Goal: Task Accomplishment & Management: Manage account settings

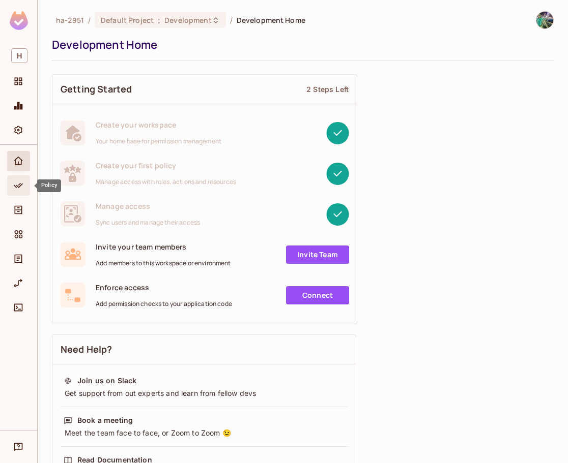
click at [15, 191] on icon "Policy" at bounding box center [18, 186] width 10 height 10
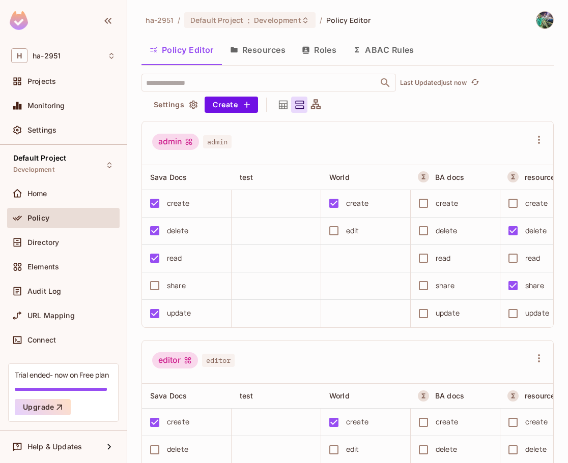
click at [329, 45] on button "Roles" at bounding box center [319, 49] width 51 height 25
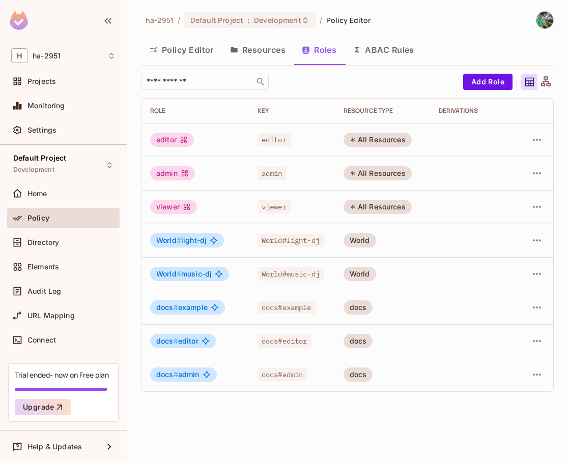
click at [424, 245] on td "World" at bounding box center [382, 241] width 95 height 34
click at [428, 239] on td at bounding box center [534, 241] width 37 height 34
click at [428, 239] on icon "button" at bounding box center [537, 241] width 12 height 12
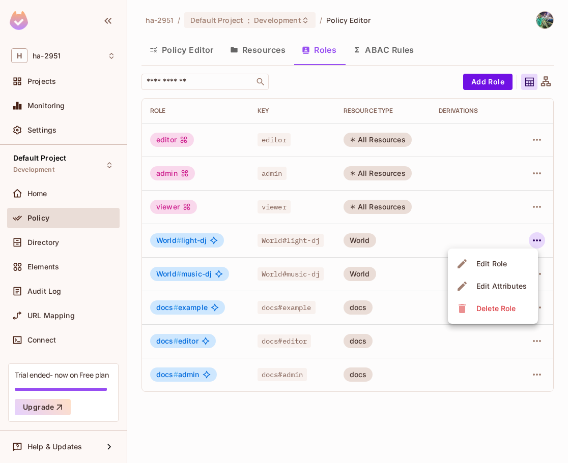
click at [428, 266] on div "Edit Role" at bounding box center [483, 264] width 54 height 16
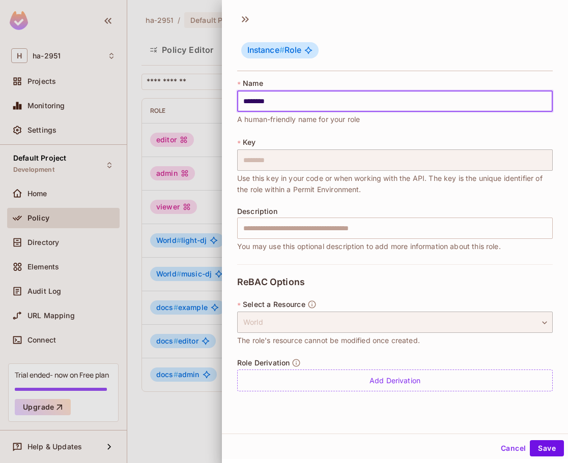
drag, startPoint x: 279, startPoint y: 105, endPoint x: 219, endPoint y: 93, distance: 61.3
click at [219, 93] on div "Instance # Role * Name ******** ​ A human-friendly name for your role * Key ***…" at bounding box center [284, 231] width 568 height 463
type input "********"
click at [428, 441] on button "Save" at bounding box center [547, 449] width 34 height 16
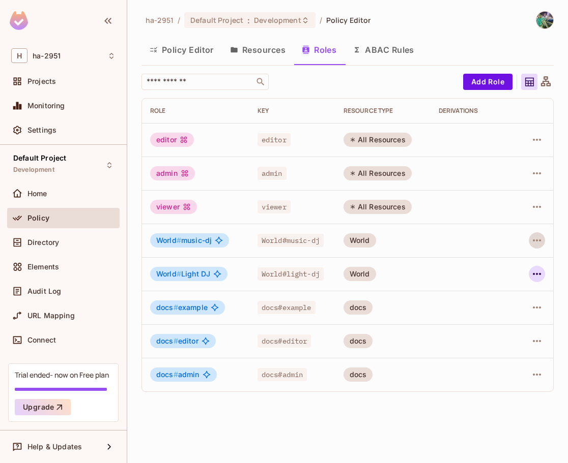
click at [428, 273] on icon "button" at bounding box center [537, 274] width 12 height 12
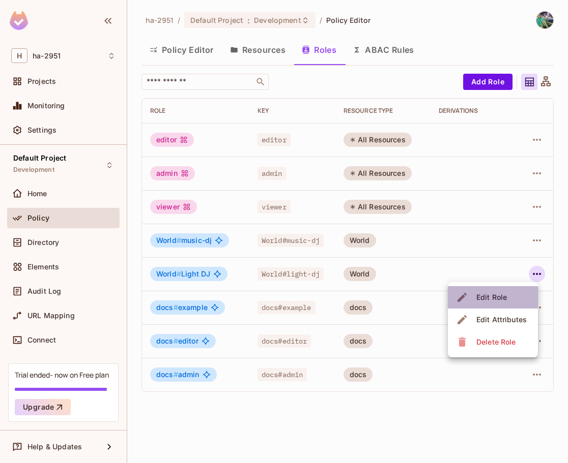
click at [428, 294] on div "Edit Role" at bounding box center [491, 298] width 31 height 10
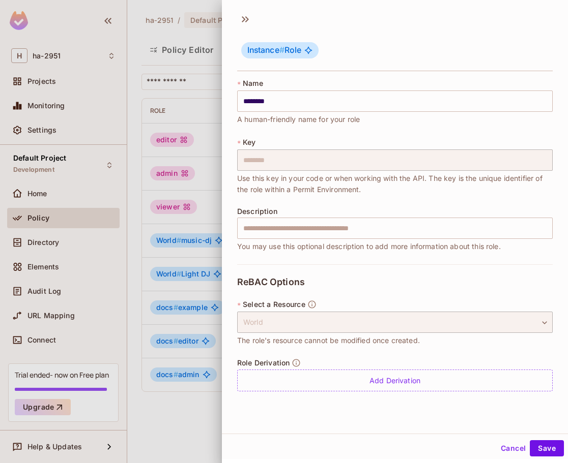
click at [428, 452] on button "Cancel" at bounding box center [512, 449] width 33 height 16
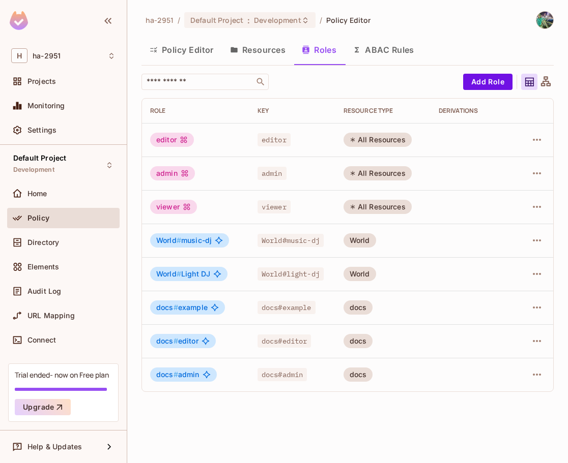
click at [271, 49] on button "Resources" at bounding box center [258, 49] width 72 height 25
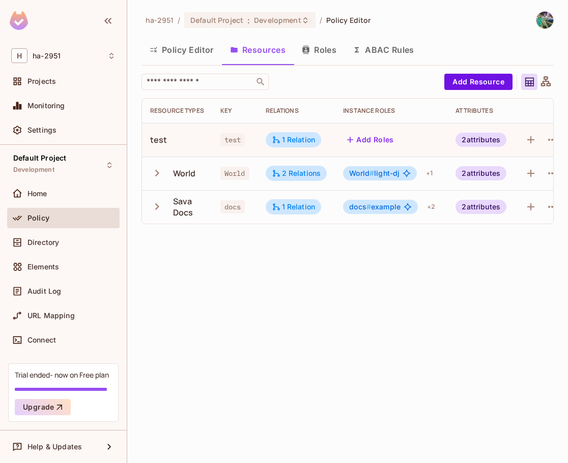
click at [321, 46] on button "Roles" at bounding box center [319, 49] width 51 height 25
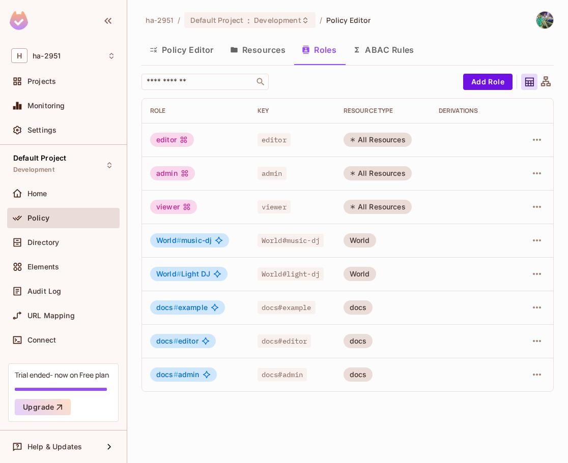
click at [246, 41] on button "Resources" at bounding box center [258, 49] width 72 height 25
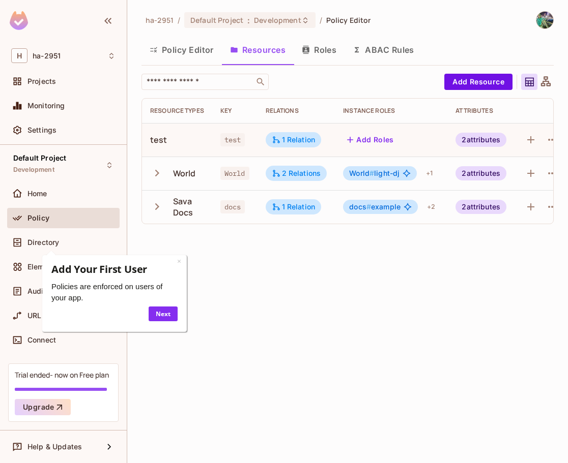
click at [317, 50] on button "Roles" at bounding box center [319, 49] width 51 height 25
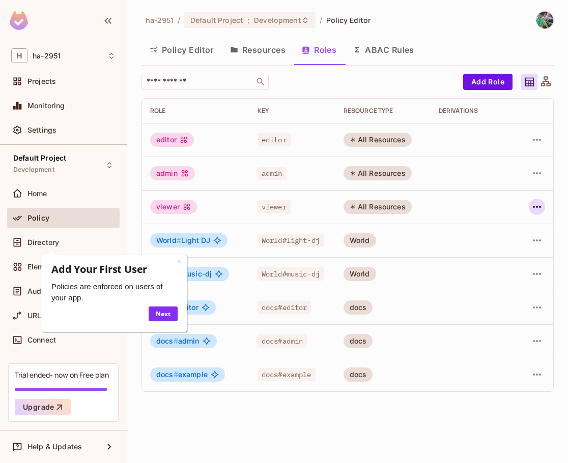
click at [541, 210] on icon "button" at bounding box center [537, 207] width 12 height 12
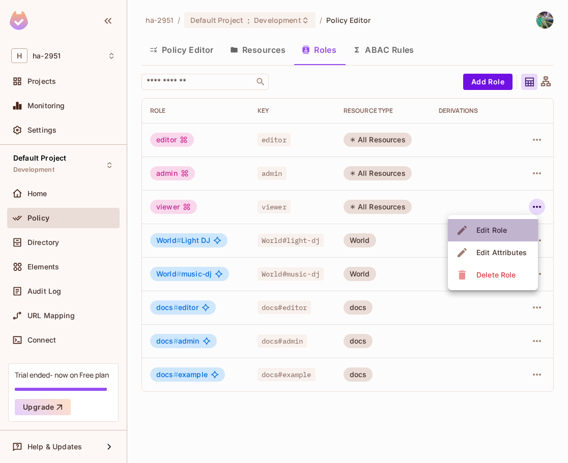
click at [517, 228] on li "Edit Role" at bounding box center [493, 230] width 90 height 22
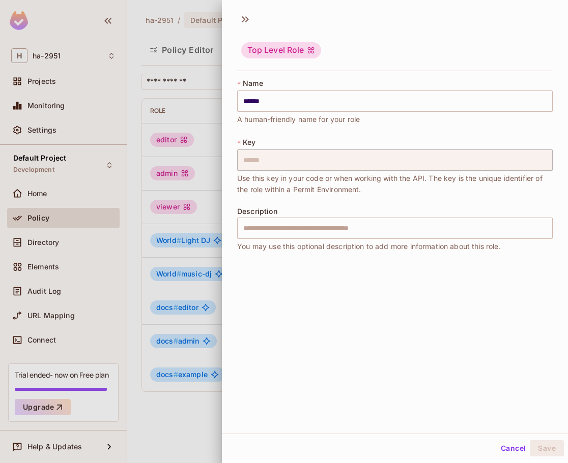
click at [225, 218] on div "* Name ****** ​ A human-friendly name for your role * Key ****** ​ Use this key…" at bounding box center [395, 169] width 346 height 190
click at [84, 244] on div at bounding box center [284, 231] width 568 height 463
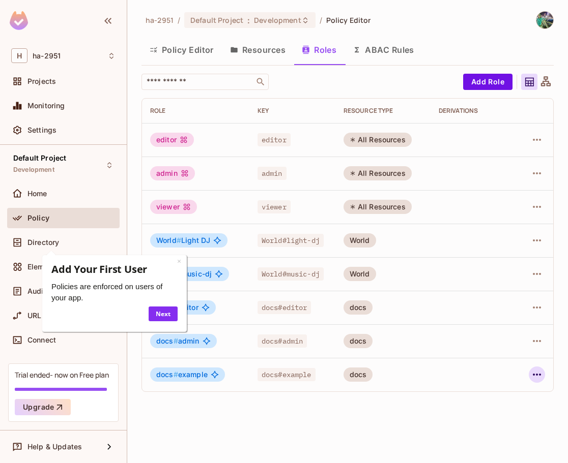
click at [529, 372] on button "button" at bounding box center [537, 375] width 16 height 16
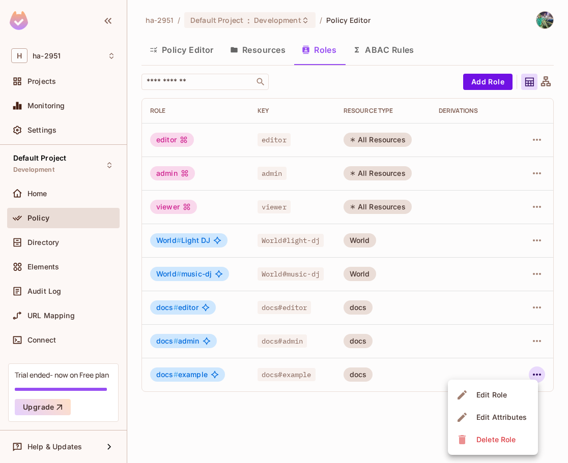
click at [513, 393] on li "Edit Role" at bounding box center [493, 395] width 90 height 22
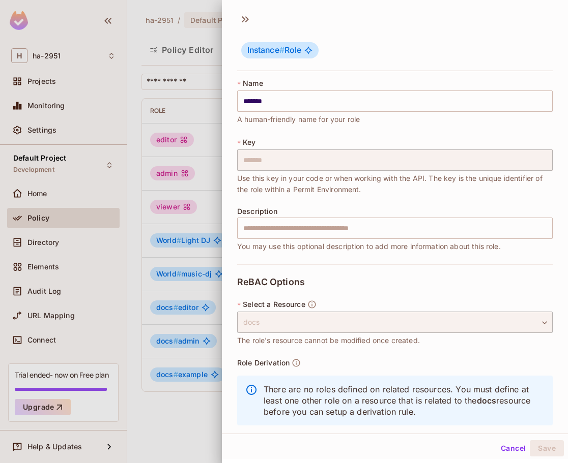
scroll to position [18, 0]
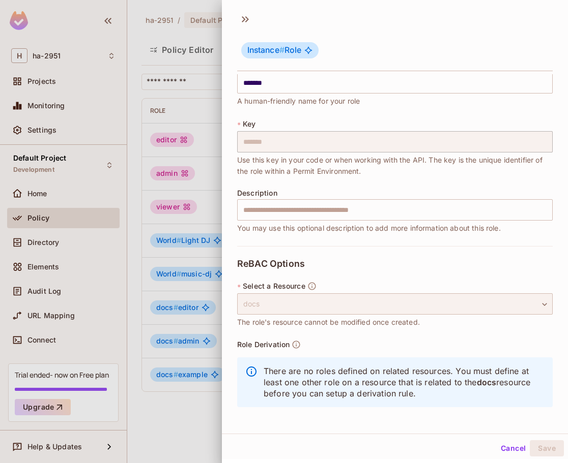
click at [365, 308] on div "docs" at bounding box center [394, 304] width 315 height 21
click at [385, 301] on div "docs" at bounding box center [394, 304] width 315 height 21
click at [385, 300] on div "docs" at bounding box center [394, 304] width 315 height 21
click at [500, 449] on button "Cancel" at bounding box center [512, 449] width 33 height 16
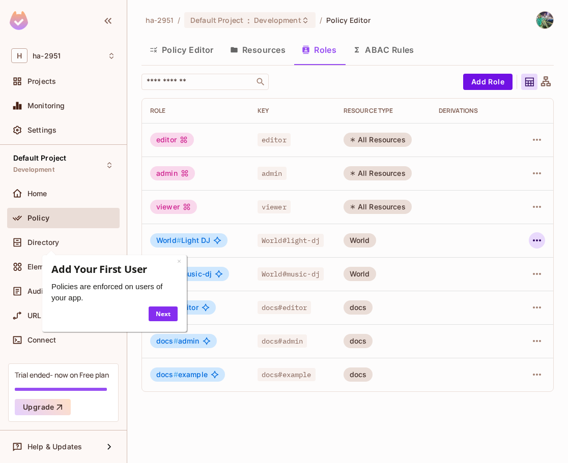
click at [534, 235] on icon "button" at bounding box center [537, 241] width 12 height 12
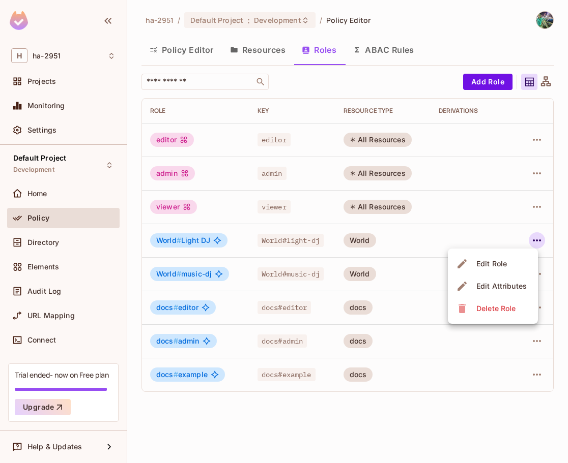
click at [140, 312] on div at bounding box center [284, 231] width 568 height 463
click at [538, 236] on icon "button" at bounding box center [537, 241] width 12 height 12
click at [515, 269] on li "Edit Role" at bounding box center [493, 264] width 90 height 22
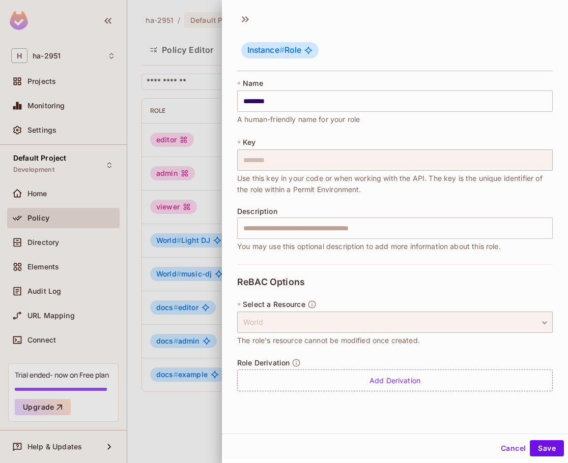
click at [501, 444] on button "Cancel" at bounding box center [512, 449] width 33 height 16
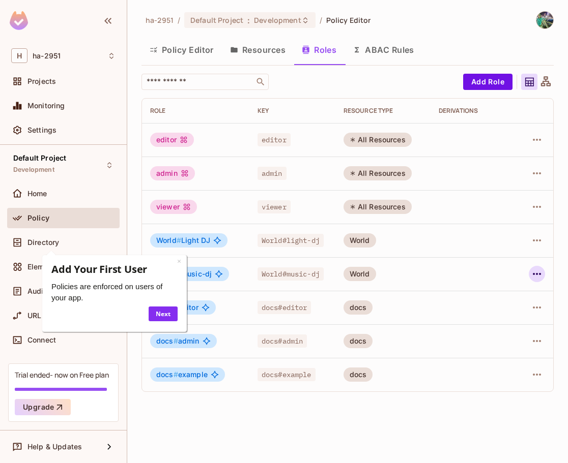
click at [541, 275] on icon "button" at bounding box center [537, 274] width 12 height 12
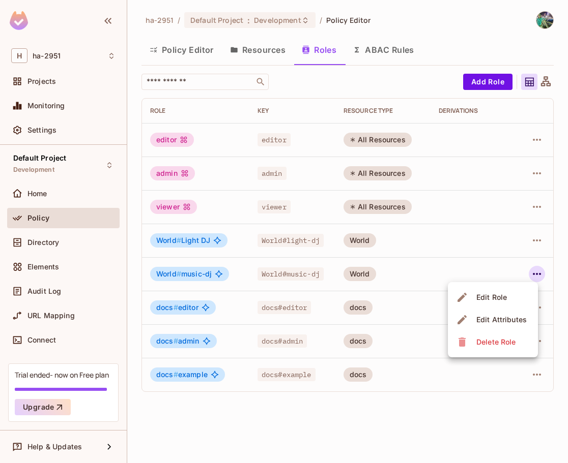
click at [512, 295] on li "Edit Role" at bounding box center [493, 297] width 90 height 22
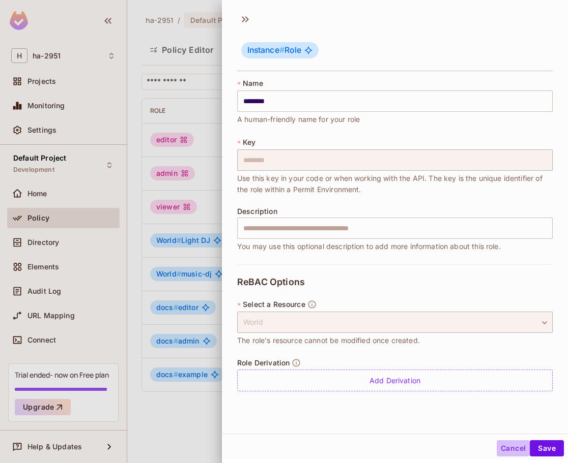
click at [509, 449] on button "Cancel" at bounding box center [512, 449] width 33 height 16
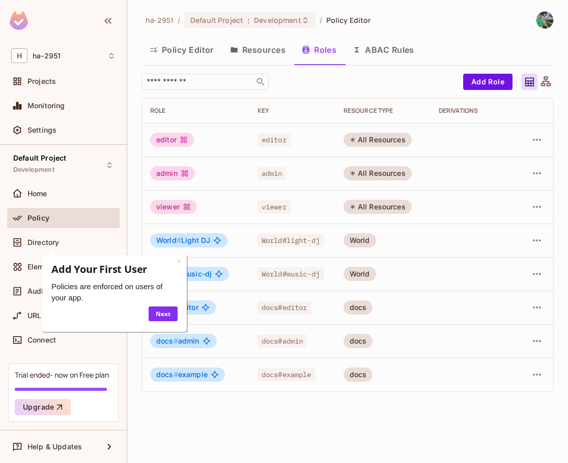
click at [418, 426] on div "ha-2951 / Default Project : Development / Policy Editor Policy Editor Resources…" at bounding box center [347, 231] width 441 height 463
